Goal: Transaction & Acquisition: Purchase product/service

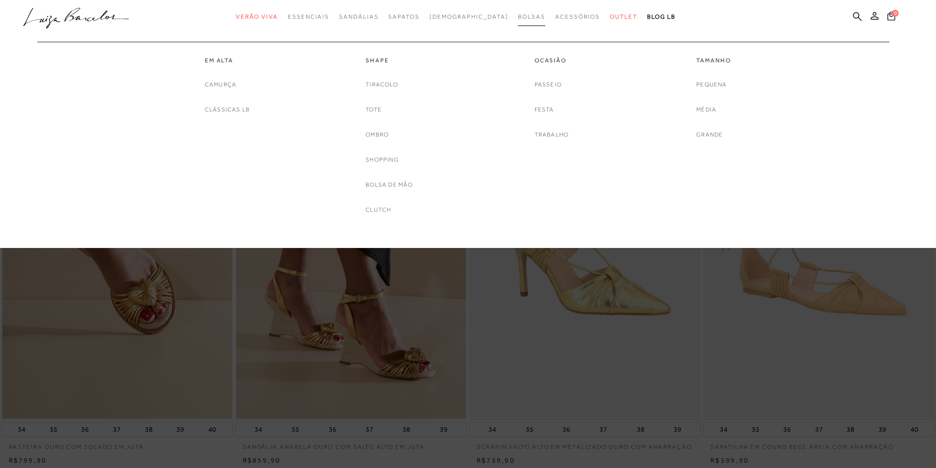
click at [518, 18] on span "Bolsas" at bounding box center [532, 16] width 28 height 7
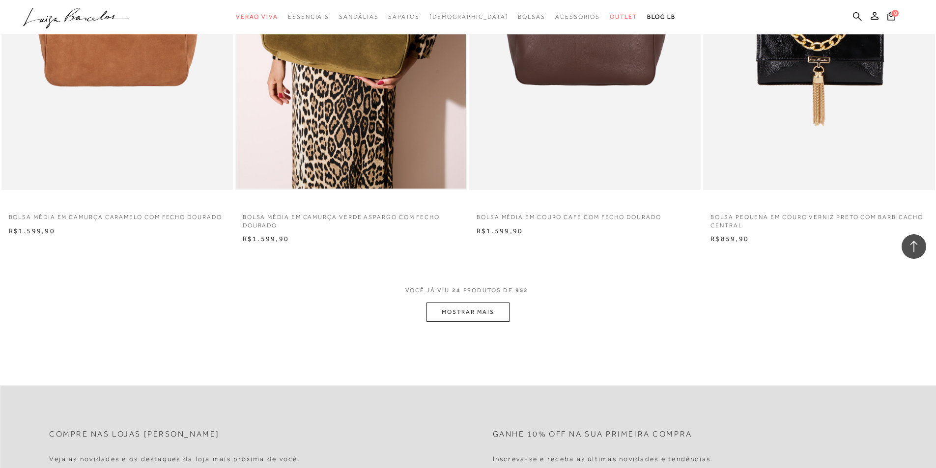
scroll to position [2308, 0]
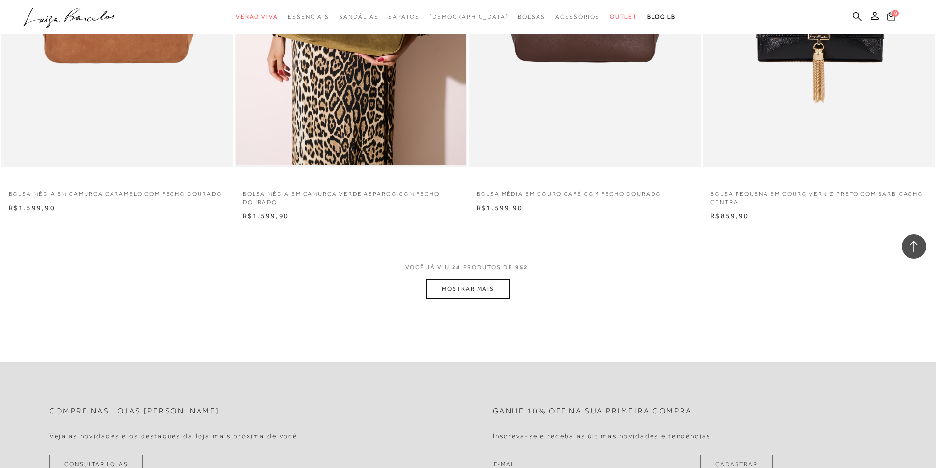
click at [463, 287] on button "MOSTRAR MAIS" at bounding box center [467, 288] width 83 height 19
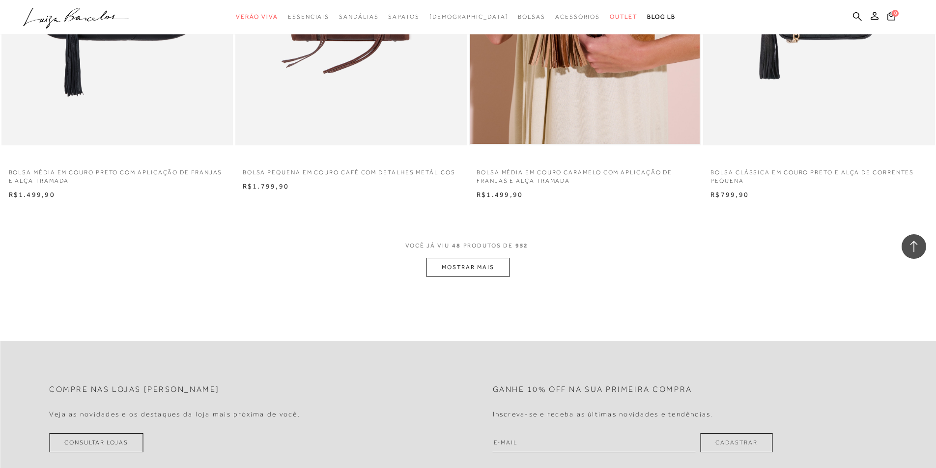
scroll to position [4960, 0]
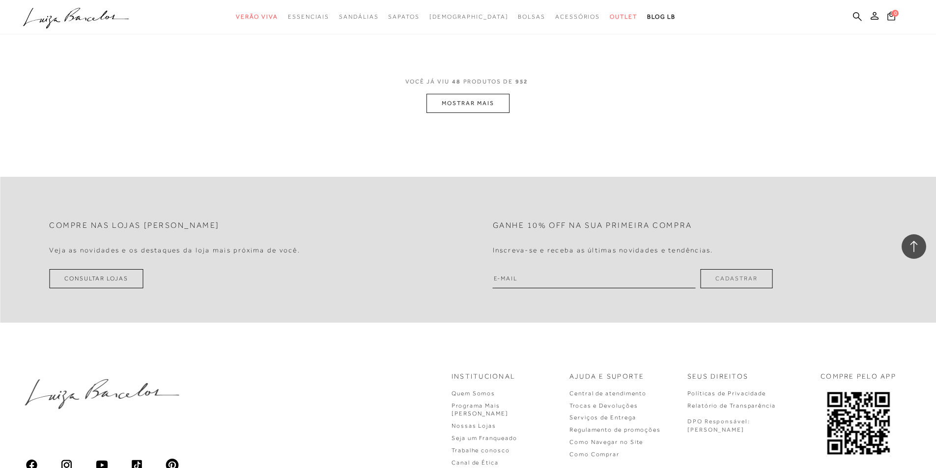
click at [445, 99] on button "MOSTRAR MAIS" at bounding box center [467, 103] width 83 height 19
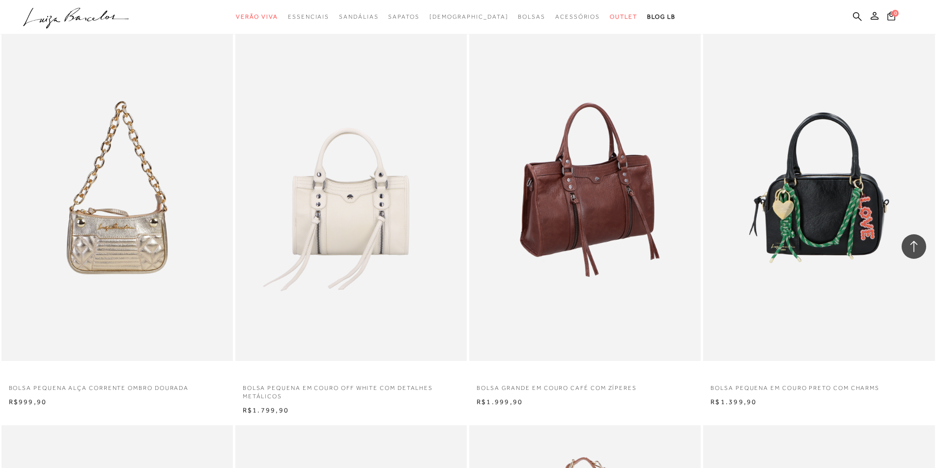
scroll to position [5501, 0]
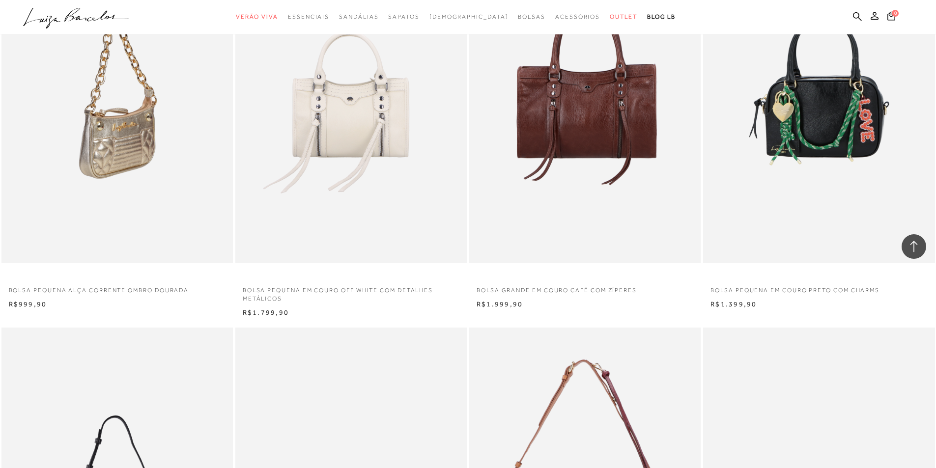
click at [182, 138] on img at bounding box center [117, 90] width 230 height 347
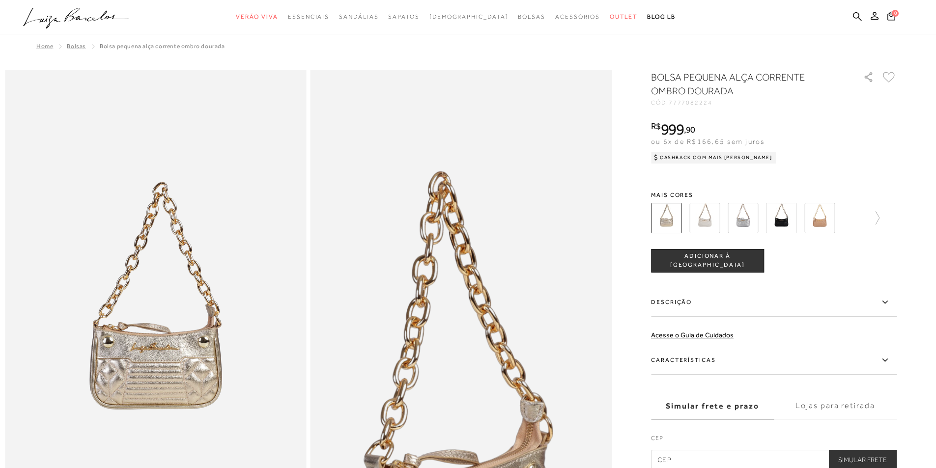
scroll to position [98, 0]
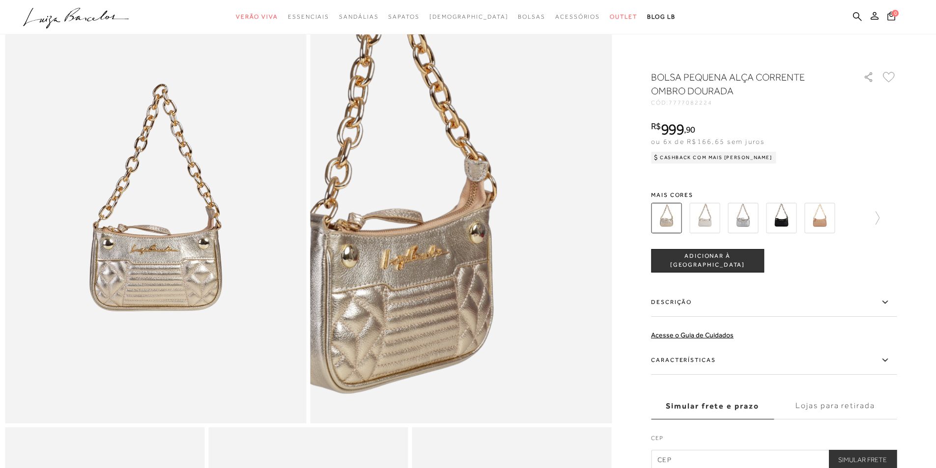
click at [529, 236] on img at bounding box center [394, 162] width 603 height 904
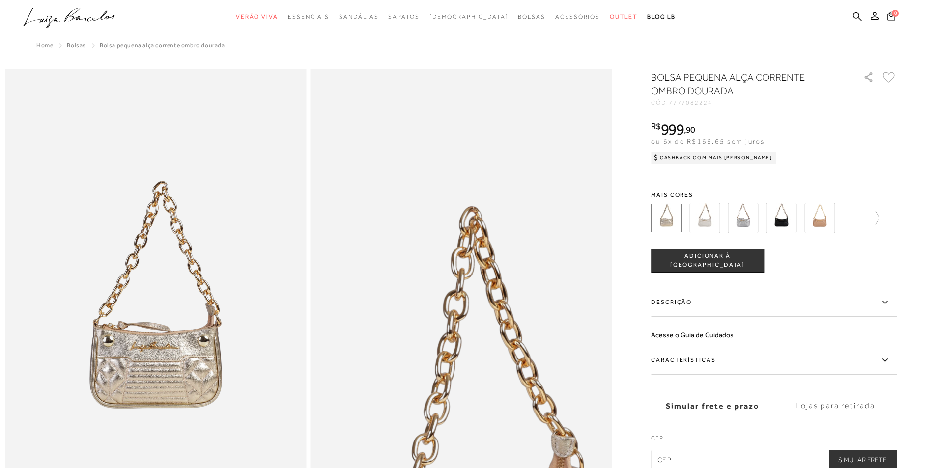
scroll to position [0, 0]
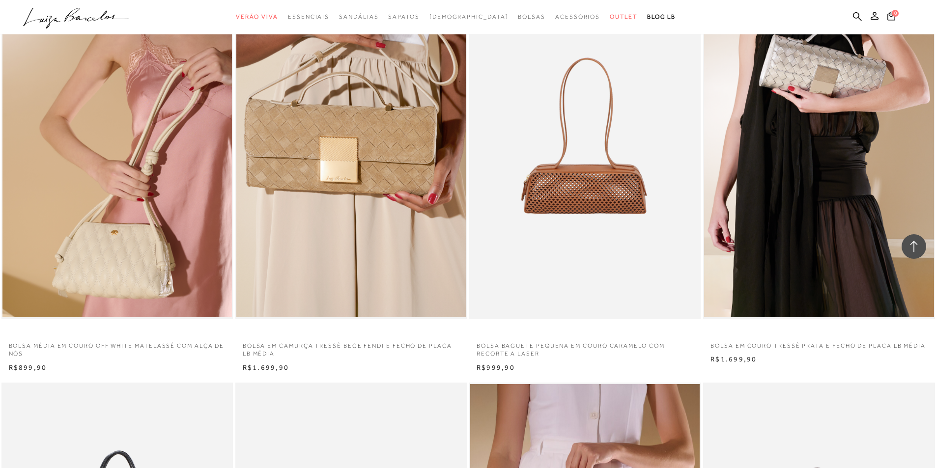
scroll to position [442, 0]
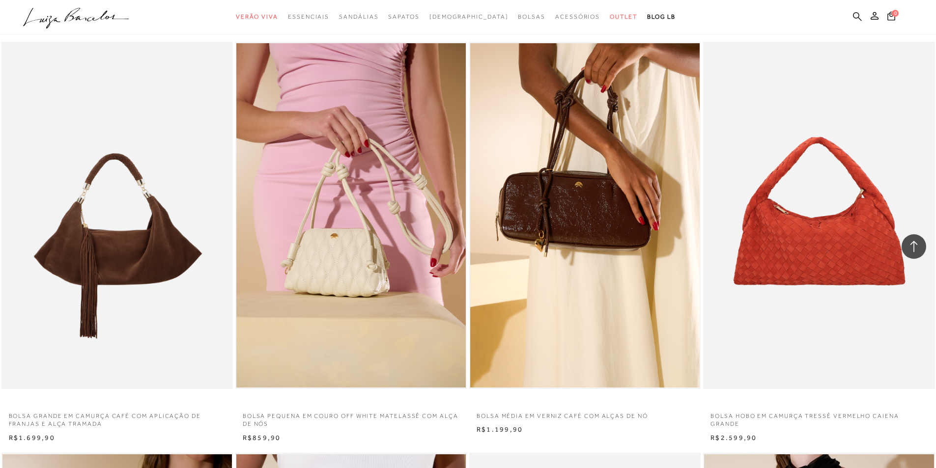
click at [857, 15] on icon at bounding box center [857, 16] width 9 height 9
click at [861, 18] on icon at bounding box center [857, 16] width 9 height 9
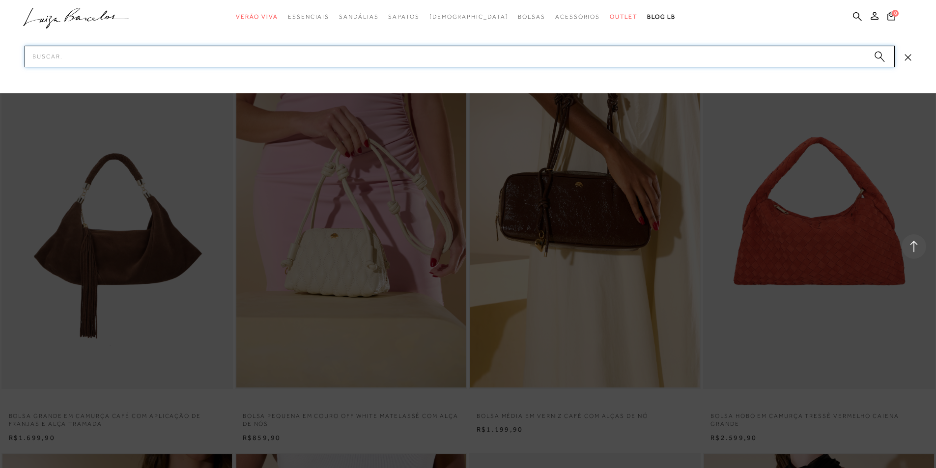
click at [794, 59] on input "Pesquisar" at bounding box center [460, 57] width 870 height 22
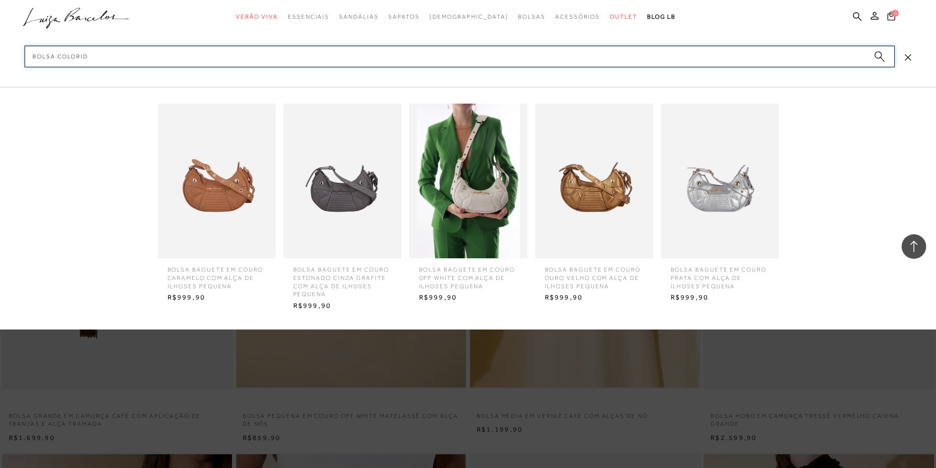
type input "bolsa colorida"
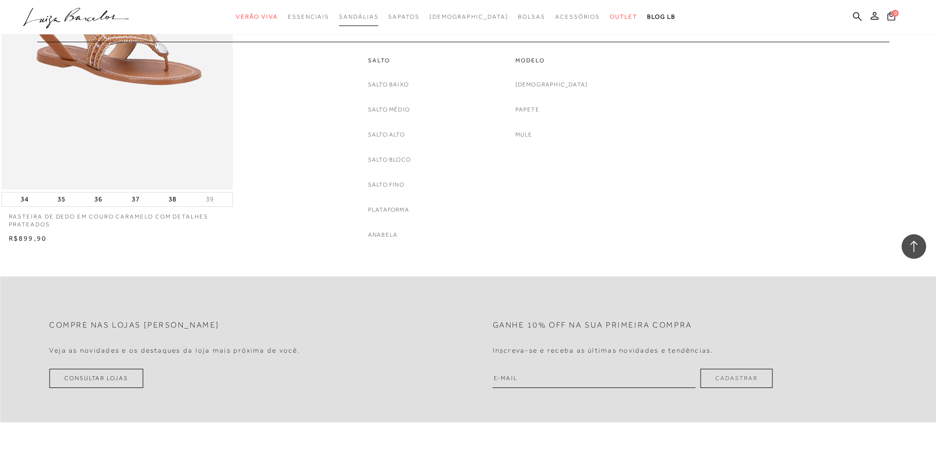
scroll to position [442, 0]
